Goal: Task Accomplishment & Management: Use online tool/utility

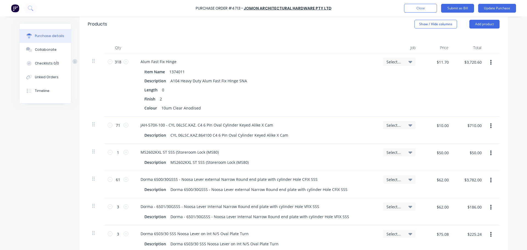
scroll to position [118, 0]
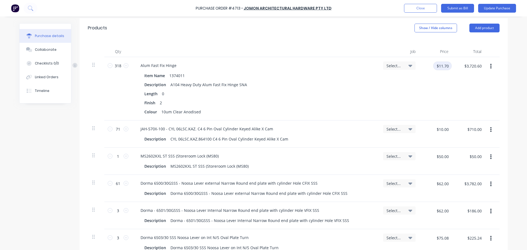
click at [447, 67] on input "$11.70" at bounding box center [442, 65] width 19 height 9
type textarea "x"
click at [443, 132] on input "$10.00" at bounding box center [442, 129] width 19 height 9
type input "$9.00"
type input "$639.00"
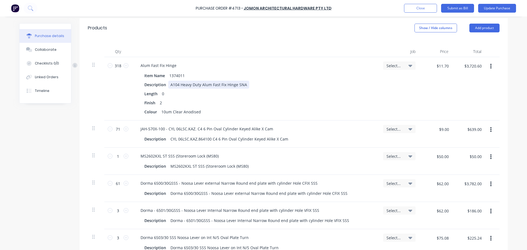
click at [365, 82] on div "Item Name 1374011 Description A104 Heavy Duty Alum Fast Fix Hinge SNA Length 0 …" at bounding box center [255, 94] width 238 height 44
click at [440, 66] on input "$11.70" at bounding box center [442, 65] width 19 height 9
click at [448, 99] on div "$11.70 $11.70" at bounding box center [436, 88] width 33 height 63
click at [440, 65] on input "$11.70" at bounding box center [442, 65] width 19 height 9
type textarea "x"
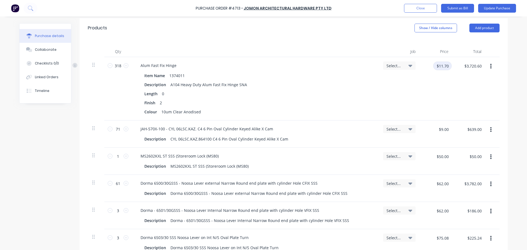
click at [440, 65] on input "$11.70" at bounding box center [442, 65] width 19 height 9
type input "$11.00"
type input "$3,498.00"
click at [431, 91] on div "$11.00 11.00" at bounding box center [436, 88] width 33 height 63
type textarea "x"
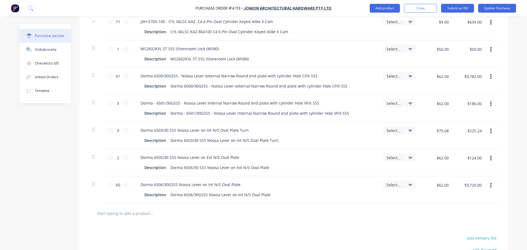
scroll to position [226, 0]
